Goal: Information Seeking & Learning: Learn about a topic

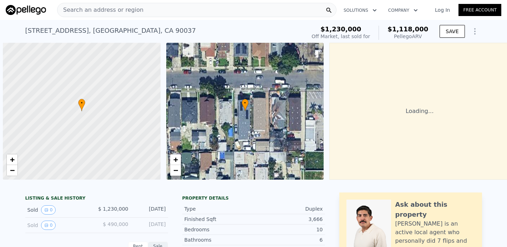
scroll to position [0, 3]
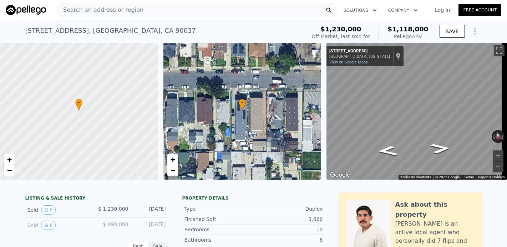
click at [229, 11] on div "Search an address or region" at bounding box center [196, 10] width 279 height 14
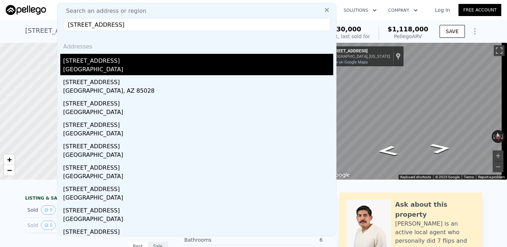
type input "[STREET_ADDRESS]"
click at [74, 62] on div "[STREET_ADDRESS]" at bounding box center [198, 59] width 270 height 11
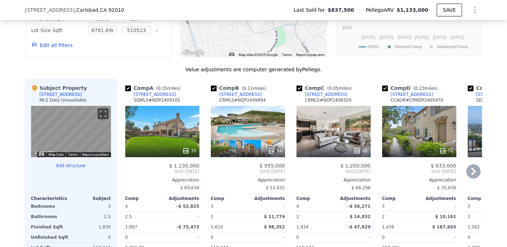
scroll to position [678, 0]
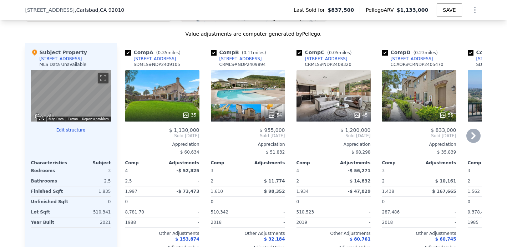
click at [471, 139] on icon at bounding box center [473, 135] width 4 height 7
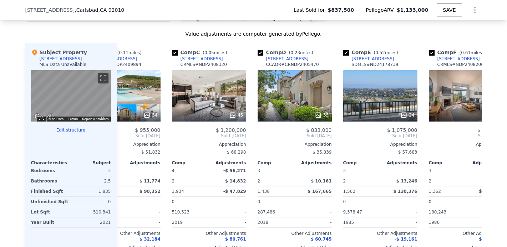
scroll to position [0, 171]
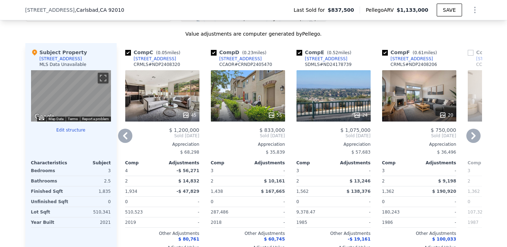
click at [471, 139] on icon at bounding box center [473, 135] width 4 height 7
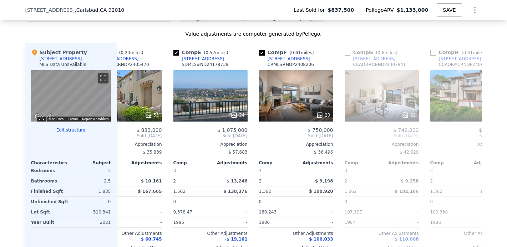
scroll to position [0, 337]
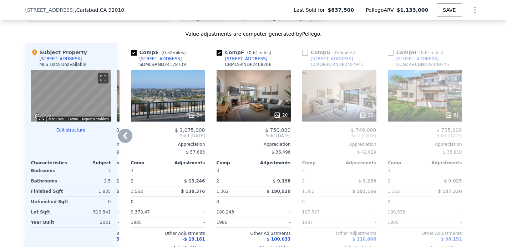
click at [123, 139] on icon at bounding box center [125, 135] width 4 height 7
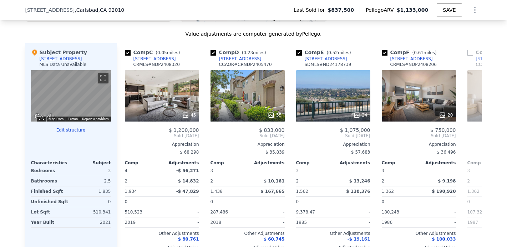
scroll to position [0, 165]
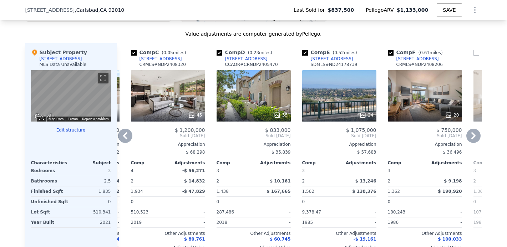
click at [120, 140] on icon at bounding box center [125, 136] width 14 height 14
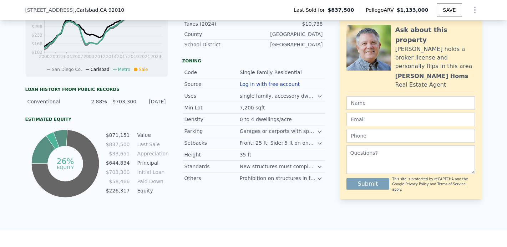
scroll to position [285, 0]
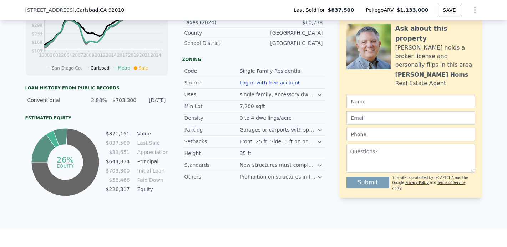
drag, startPoint x: 71, startPoint y: 244, endPoint x: 146, endPoint y: 237, distance: 74.9
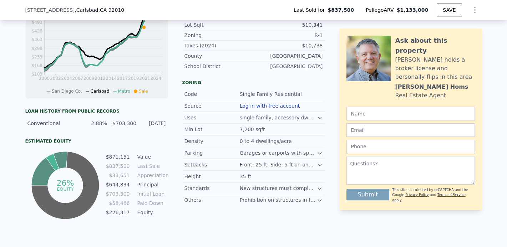
scroll to position [250, 0]
